Goal: Information Seeking & Learning: Learn about a topic

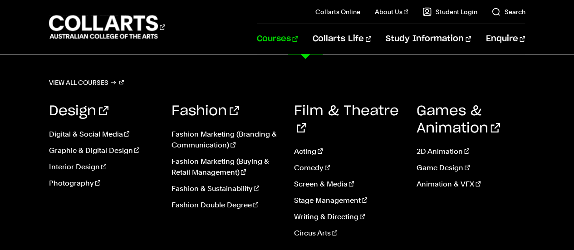
scroll to position [136, 0]
click at [298, 40] on link "Courses" at bounding box center [277, 39] width 41 height 30
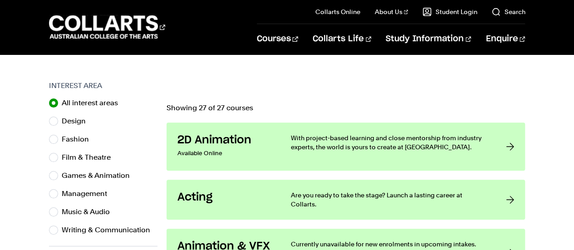
scroll to position [136, 0]
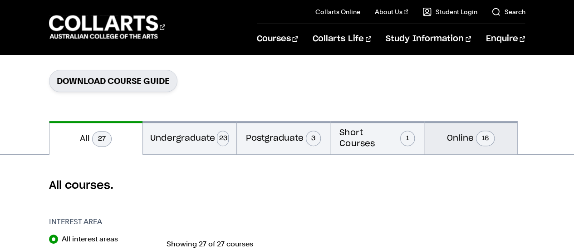
click at [485, 128] on button "Online 16" at bounding box center [472, 137] width 94 height 33
radio input "false"
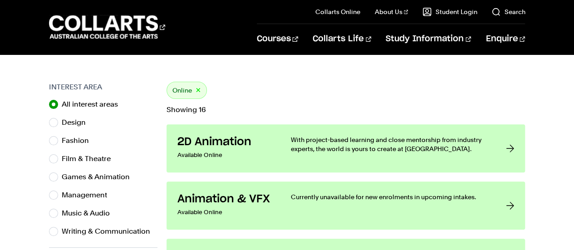
scroll to position [272, 0]
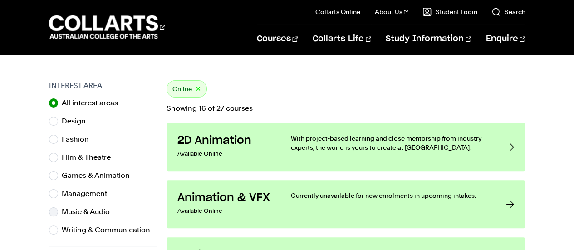
click at [54, 217] on div "Music & Audio" at bounding box center [103, 212] width 109 height 13
click at [54, 213] on input "Music & Audio" at bounding box center [53, 211] width 9 height 9
radio input "true"
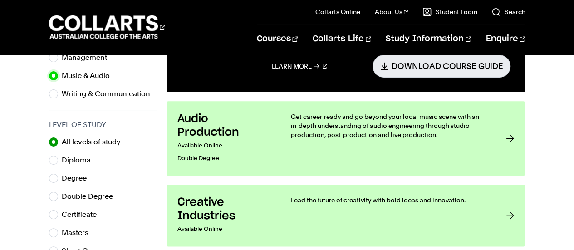
scroll to position [272, 0]
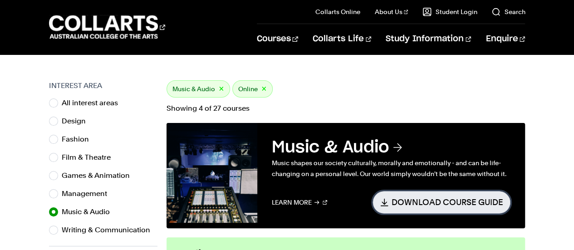
click at [471, 198] on link "Download Course Guide" at bounding box center [442, 202] width 138 height 22
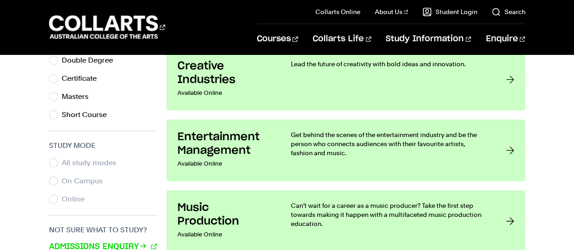
scroll to position [681, 0]
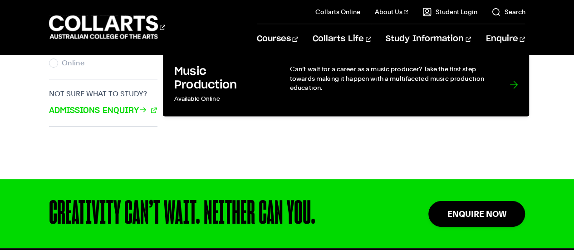
click at [438, 84] on p "Can’t wait for a career as a music producer? Take the first step towards making…" at bounding box center [391, 78] width 202 height 28
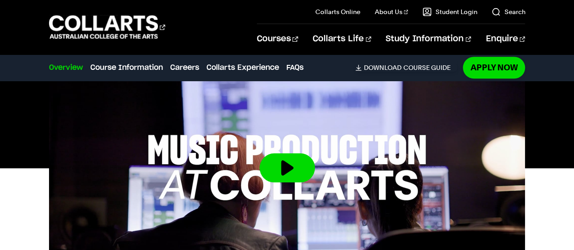
scroll to position [272, 0]
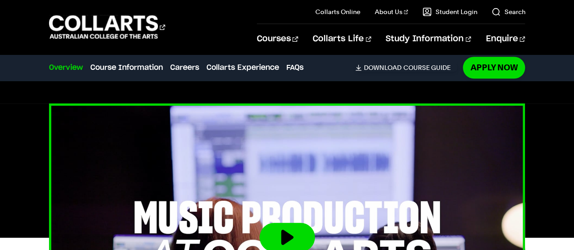
click at [301, 231] on button at bounding box center [287, 237] width 55 height 29
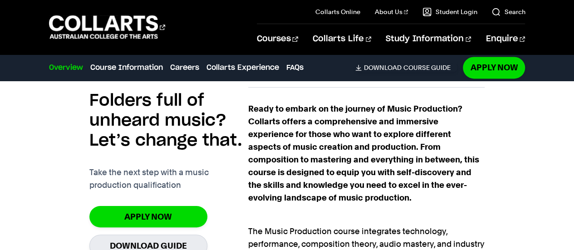
scroll to position [0, 0]
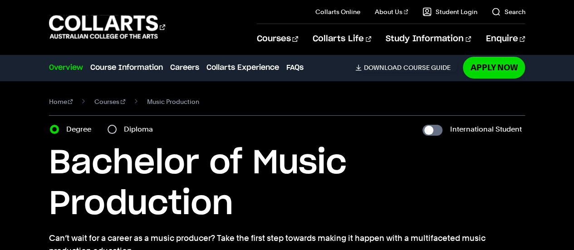
drag, startPoint x: 295, startPoint y: 67, endPoint x: 348, endPoint y: 75, distance: 54.2
click at [295, 67] on link "FAQs" at bounding box center [294, 67] width 17 height 11
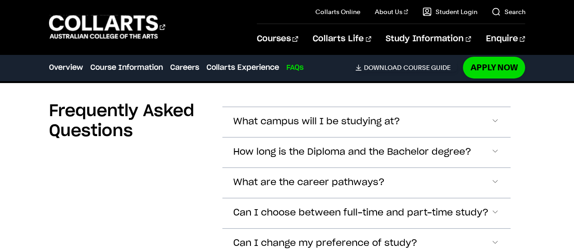
scroll to position [3226, 0]
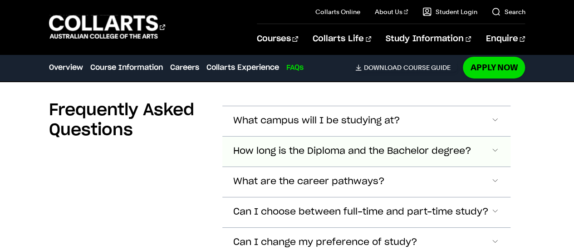
click at [489, 136] on button "How long is the Diploma and the Bachelor degree?" at bounding box center [366, 121] width 289 height 30
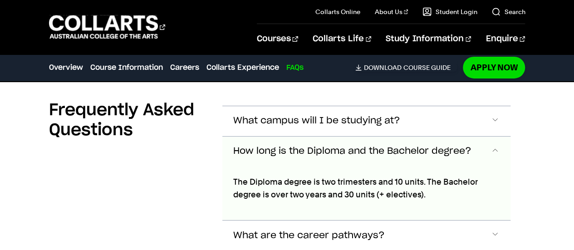
scroll to position [3279, 0]
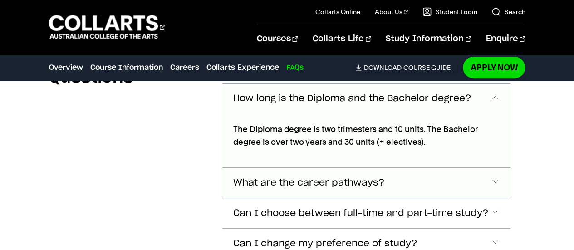
click at [315, 74] on span "What are the career pathways?" at bounding box center [316, 68] width 167 height 10
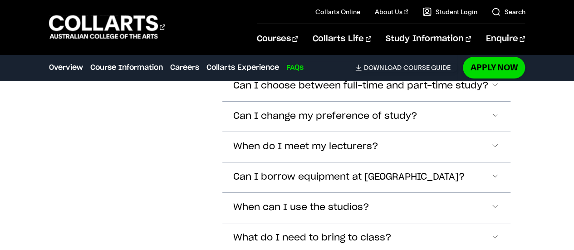
scroll to position [3362, 0]
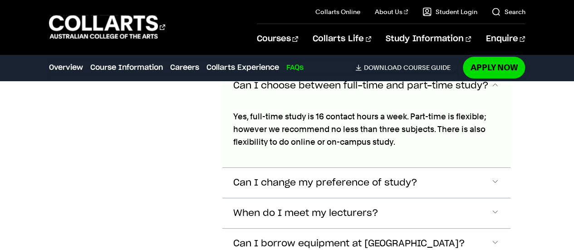
scroll to position [3483, 0]
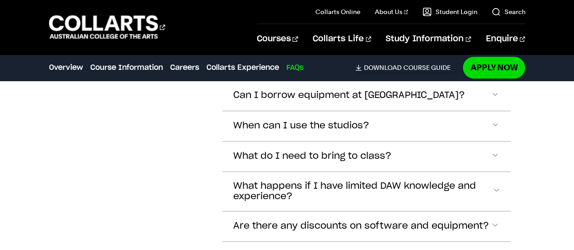
scroll to position [3589, 0]
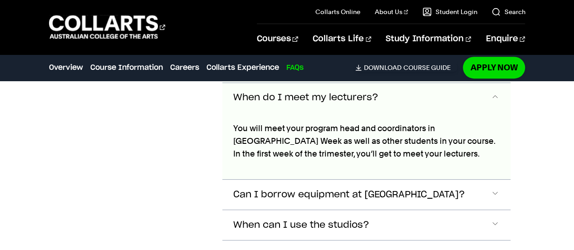
scroll to position [3698, 0]
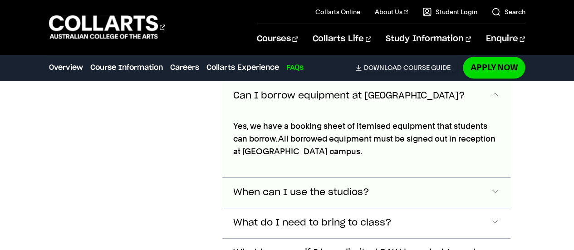
scroll to position [3794, 0]
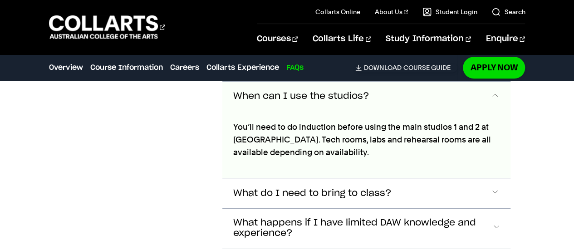
scroll to position [3890, 0]
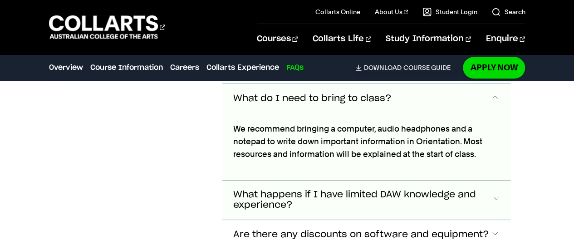
scroll to position [3986, 0]
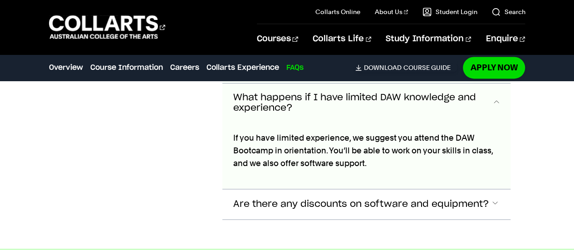
scroll to position [4082, 0]
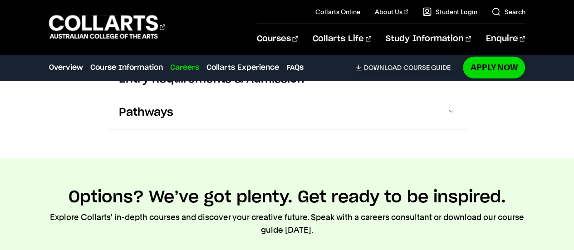
scroll to position [1328, 0]
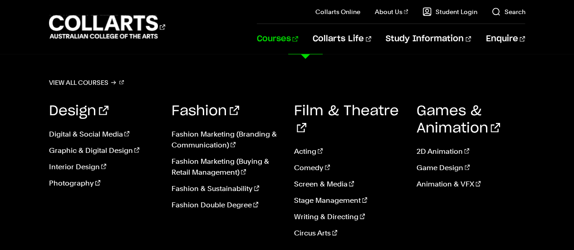
click at [298, 40] on link "Courses" at bounding box center [277, 39] width 41 height 30
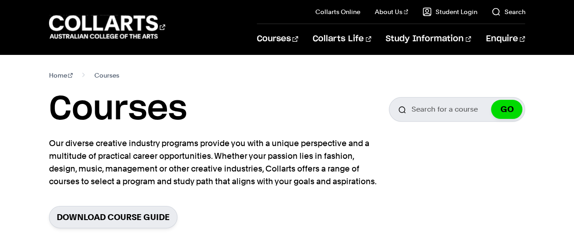
scroll to position [136, 0]
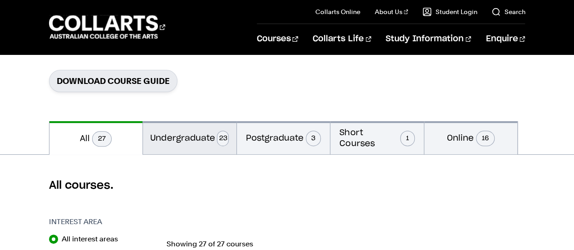
click at [211, 140] on button "Undergraduate 23" at bounding box center [190, 137] width 94 height 33
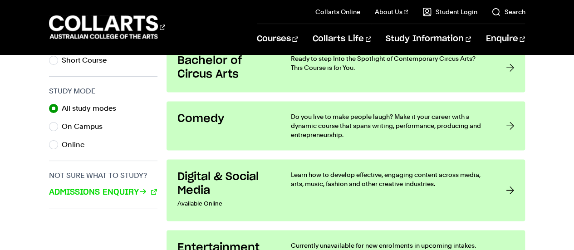
scroll to position [463, 0]
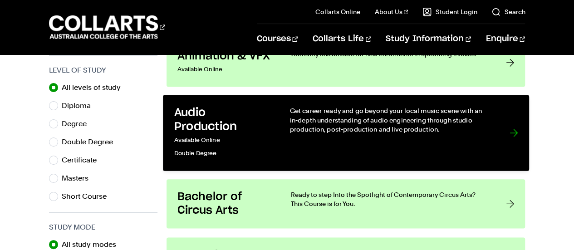
click at [371, 111] on p "Get career-ready and go beyond your local music scene with an in-depth understa…" at bounding box center [391, 120] width 202 height 28
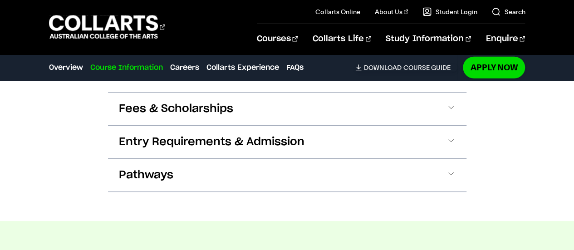
scroll to position [1226, 0]
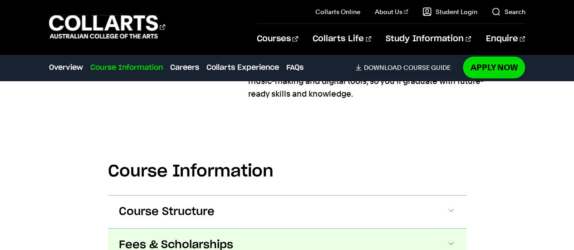
click at [399, 229] on button "Fees & Scholarships" at bounding box center [287, 245] width 359 height 33
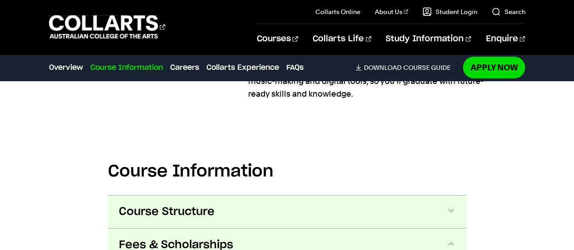
click at [449, 202] on button "Course Structure" at bounding box center [287, 212] width 359 height 33
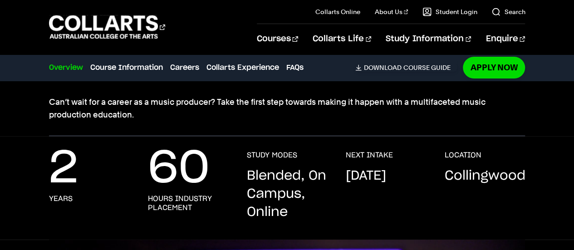
scroll to position [0, 0]
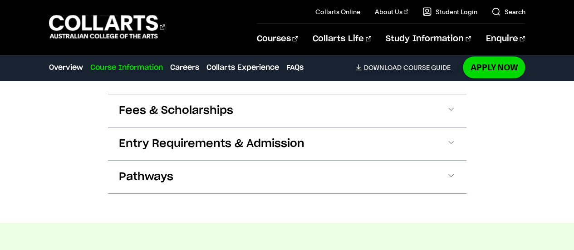
scroll to position [817, 0]
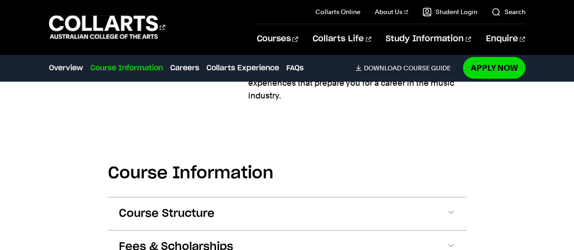
drag, startPoint x: 442, startPoint y: 210, endPoint x: 459, endPoint y: 205, distance: 18.5
click at [442, 210] on button "Course Structure" at bounding box center [287, 213] width 359 height 33
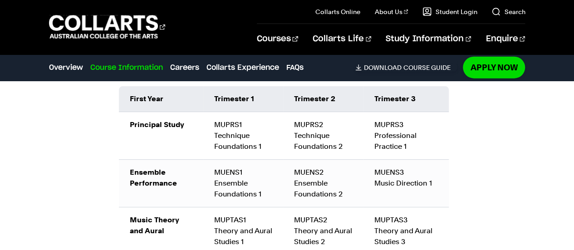
scroll to position [932, 0]
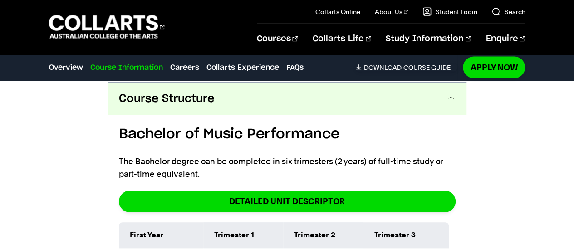
click at [441, 93] on button "Course Structure" at bounding box center [287, 99] width 359 height 33
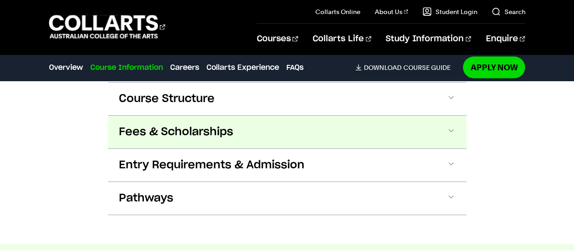
click at [439, 136] on button "Fees & Scholarships" at bounding box center [287, 132] width 359 height 33
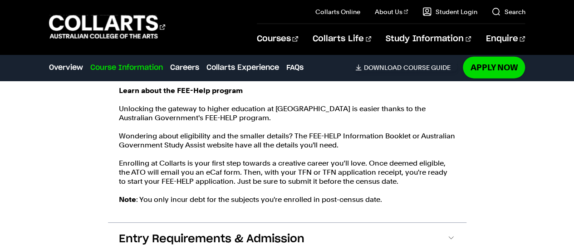
scroll to position [1238, 0]
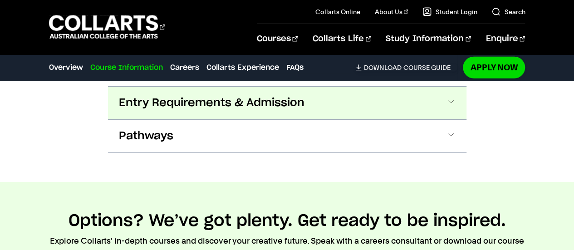
click at [430, 109] on button "Entry Requirements & Admission" at bounding box center [287, 103] width 359 height 33
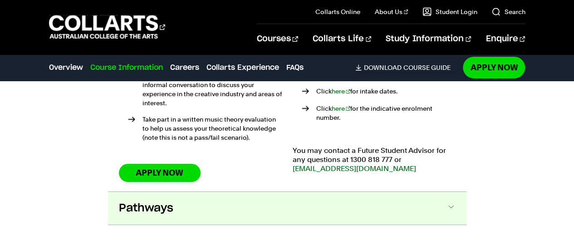
click at [379, 192] on button "Pathways" at bounding box center [287, 208] width 359 height 33
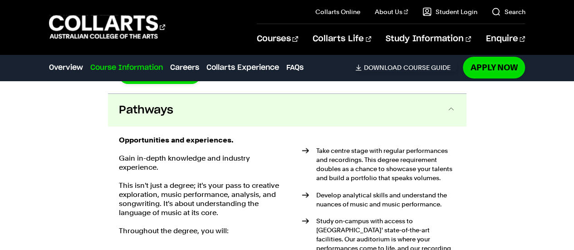
scroll to position [1614, 0]
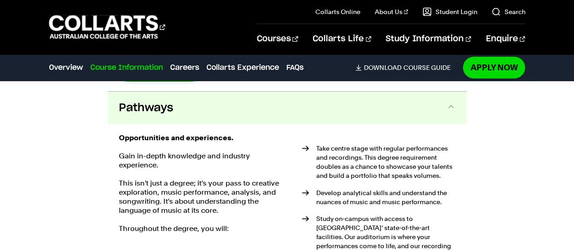
click at [453, 104] on button "Pathways" at bounding box center [287, 108] width 359 height 33
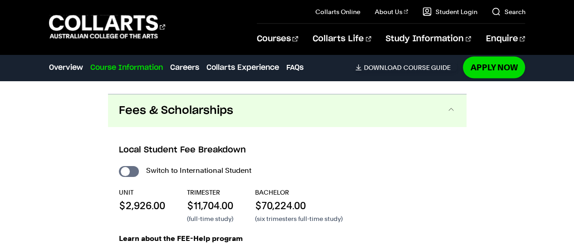
scroll to position [817, 0]
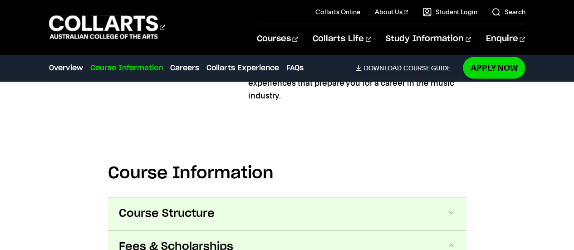
click at [440, 213] on button "Course Structure" at bounding box center [287, 213] width 359 height 33
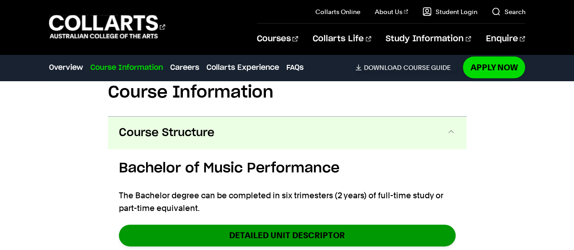
scroll to position [933, 0]
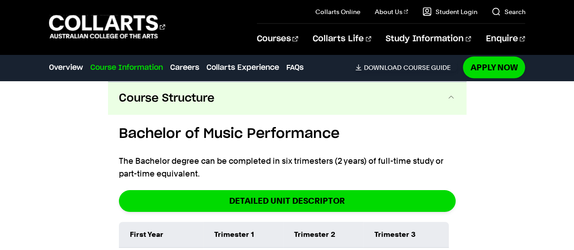
click at [439, 104] on button "Course Structure" at bounding box center [287, 98] width 359 height 33
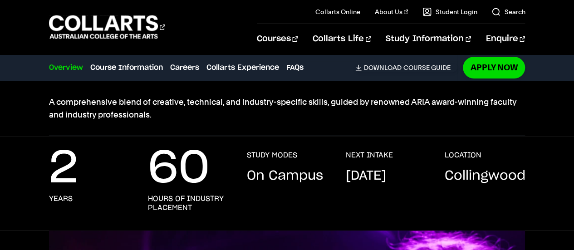
scroll to position [0, 0]
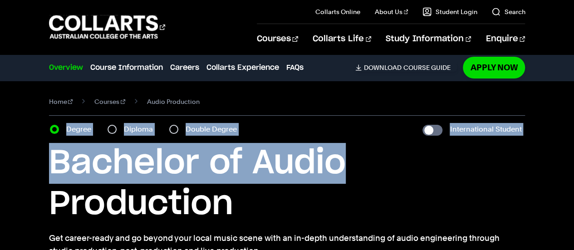
drag, startPoint x: 581, startPoint y: 174, endPoint x: 581, endPoint y: 166, distance: 8.2
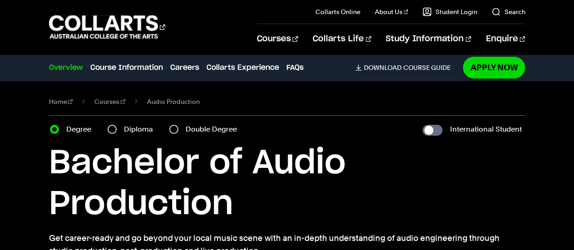
click at [537, 200] on div "Home Courses Audio Production Course variant Degree Diploma Double Degree Inter…" at bounding box center [287, 177] width 574 height 192
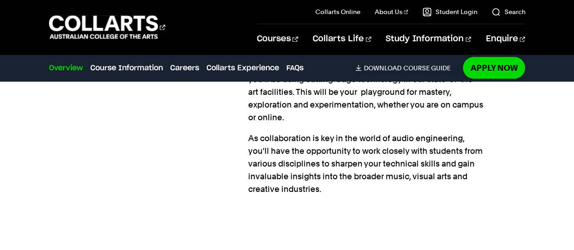
scroll to position [953, 0]
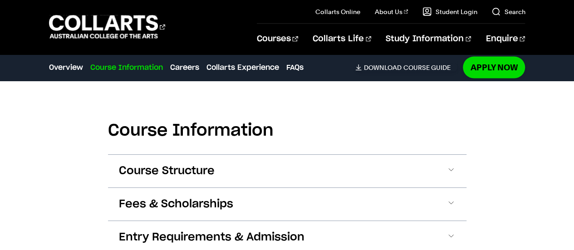
click at [431, 140] on section "Course Information Course Structure Bachelor of Audio Production The Bachelor d…" at bounding box center [287, 198] width 359 height 238
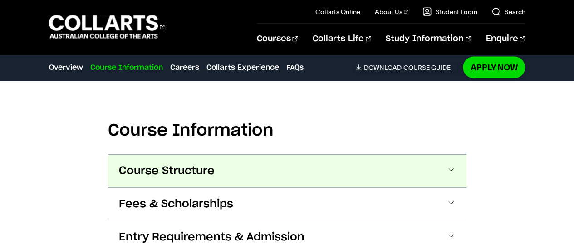
click at [432, 155] on button "Course Structure" at bounding box center [287, 171] width 359 height 33
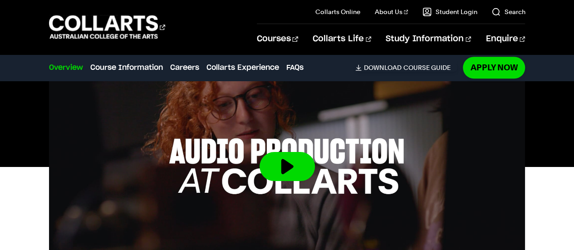
scroll to position [0, 0]
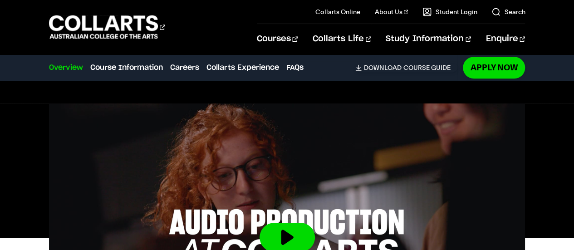
scroll to position [136, 0]
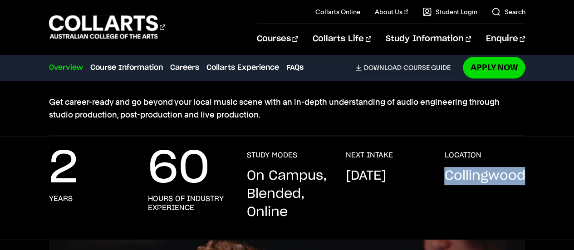
drag, startPoint x: 444, startPoint y: 174, endPoint x: 531, endPoint y: 173, distance: 87.2
click at [531, 173] on div "2 Years 60 Hours of Industry Experience STUDY MODES On Campus, Blended, Online …" at bounding box center [287, 195] width 574 height 89
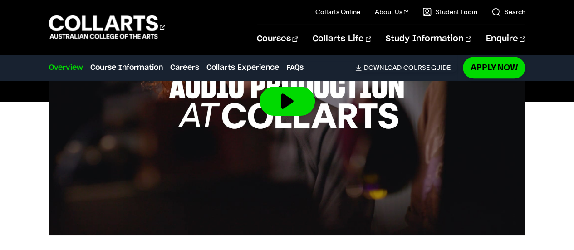
click at [558, 126] on div at bounding box center [287, 101] width 574 height 268
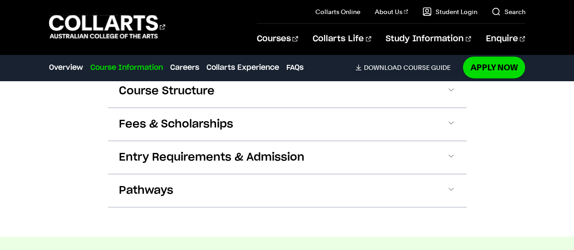
scroll to position [953, 0]
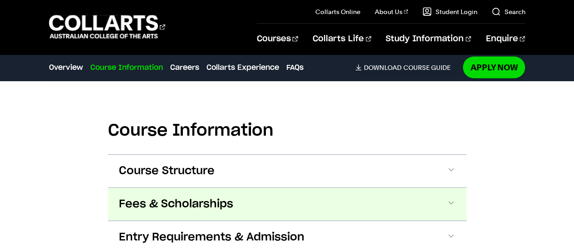
click at [458, 188] on button "Fees & Scholarships" at bounding box center [287, 204] width 359 height 33
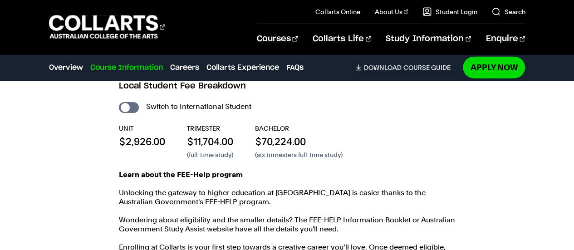
scroll to position [1116, 0]
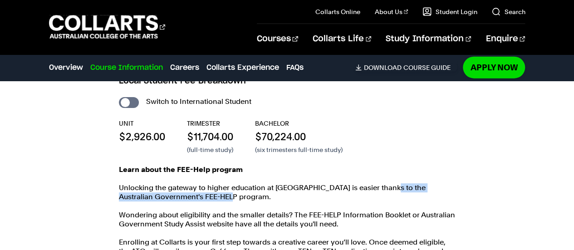
drag, startPoint x: 378, startPoint y: 176, endPoint x: 232, endPoint y: 184, distance: 146.4
click at [232, 184] on p "Unlocking the gateway to higher education at [GEOGRAPHIC_DATA] is easier thanks…" at bounding box center [287, 192] width 337 height 18
click at [462, 179] on div "Local Student Fee Breakdown Switch to International Student UNIT $2,926.00 TRIM…" at bounding box center [287, 179] width 359 height 243
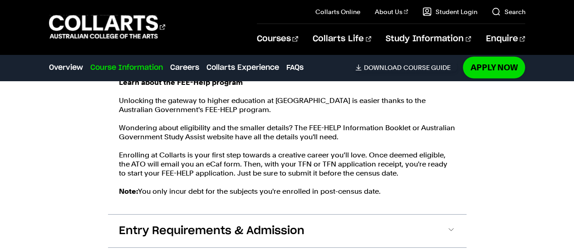
scroll to position [1213, 0]
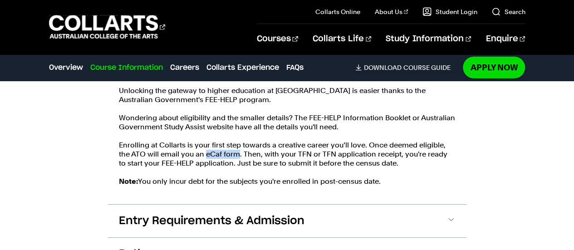
drag, startPoint x: 193, startPoint y: 143, endPoint x: 225, endPoint y: 142, distance: 31.8
click at [225, 142] on p "Enrolling at Collarts is your first step towards a creative career you’ll love.…" at bounding box center [287, 154] width 337 height 27
click at [487, 153] on div "Course Information Course Structure Bachelor of Audio Production The Bachelor d…" at bounding box center [287, 60] width 574 height 482
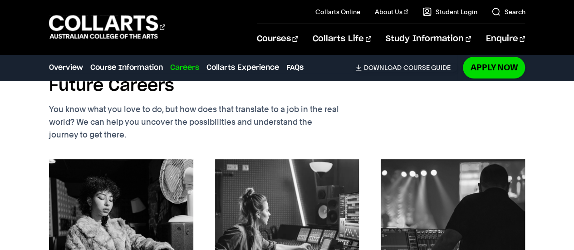
scroll to position [2030, 0]
